Goal: Information Seeking & Learning: Find specific page/section

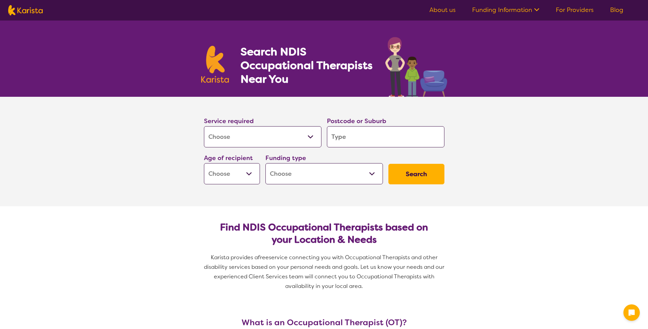
select select "[MEDICAL_DATA]"
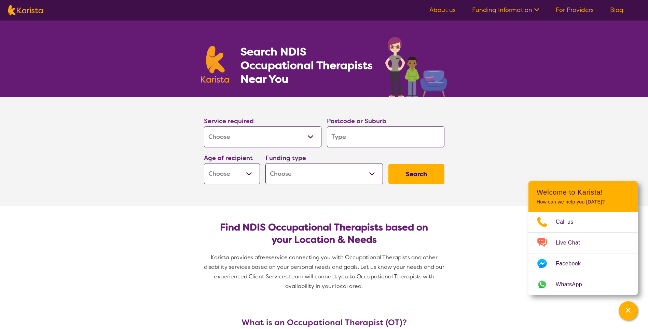
click at [347, 139] on input "search" at bounding box center [385, 136] width 117 height 21
paste input "3793"
type input "3793"
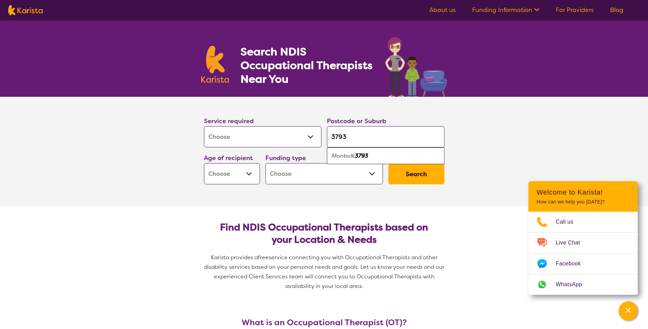
click at [243, 170] on select "Early Childhood - 0 to 9 Child - 10 to 11 Adolescent - 12 to 17 Adult - 18 to 6…" at bounding box center [232, 173] width 56 height 21
select select "EC"
click at [204, 163] on select "Early Childhood - 0 to 9 Child - 10 to 11 Adolescent - 12 to 17 Adult - 18 to 6…" at bounding box center [232, 173] width 56 height 21
select select "EC"
click at [295, 176] on select "Home Care Package (HCP) National Disability Insurance Scheme (NDIS) I don't know" at bounding box center [323, 173] width 117 height 21
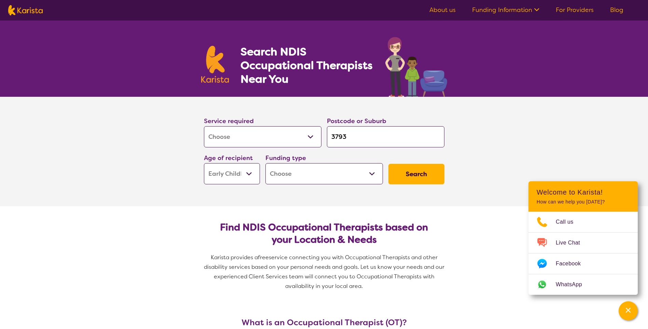
select select "i-don-t-know"
click at [265, 163] on select "Home Care Package (HCP) National Disability Insurance Scheme (NDIS) I don't know" at bounding box center [323, 173] width 117 height 21
select select "i-don-t-know"
click at [427, 182] on button "Search" at bounding box center [416, 174] width 56 height 20
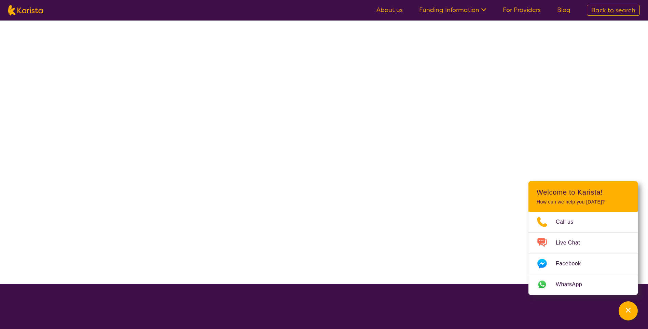
select select "[MEDICAL_DATA]"
select select "EC"
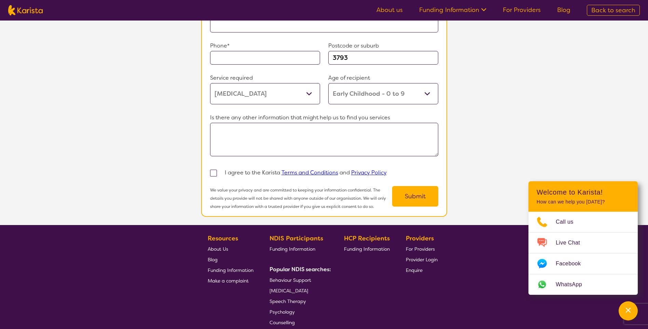
scroll to position [578, 0]
